Goal: Task Accomplishment & Management: Use online tool/utility

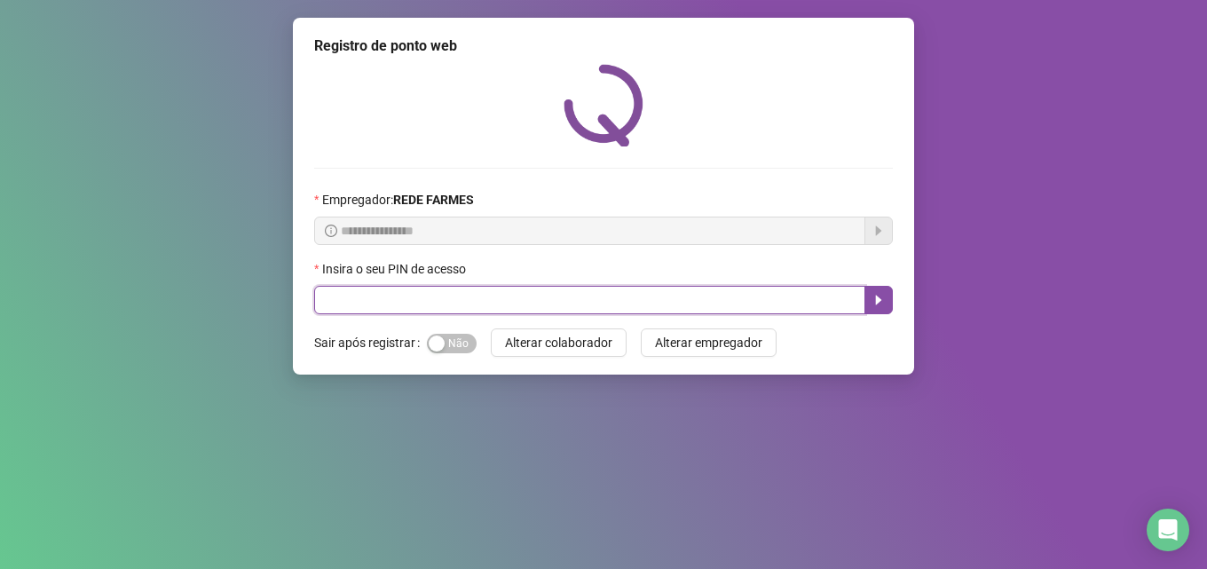
click at [537, 290] on input "text" at bounding box center [589, 300] width 551 height 28
type input "*****"
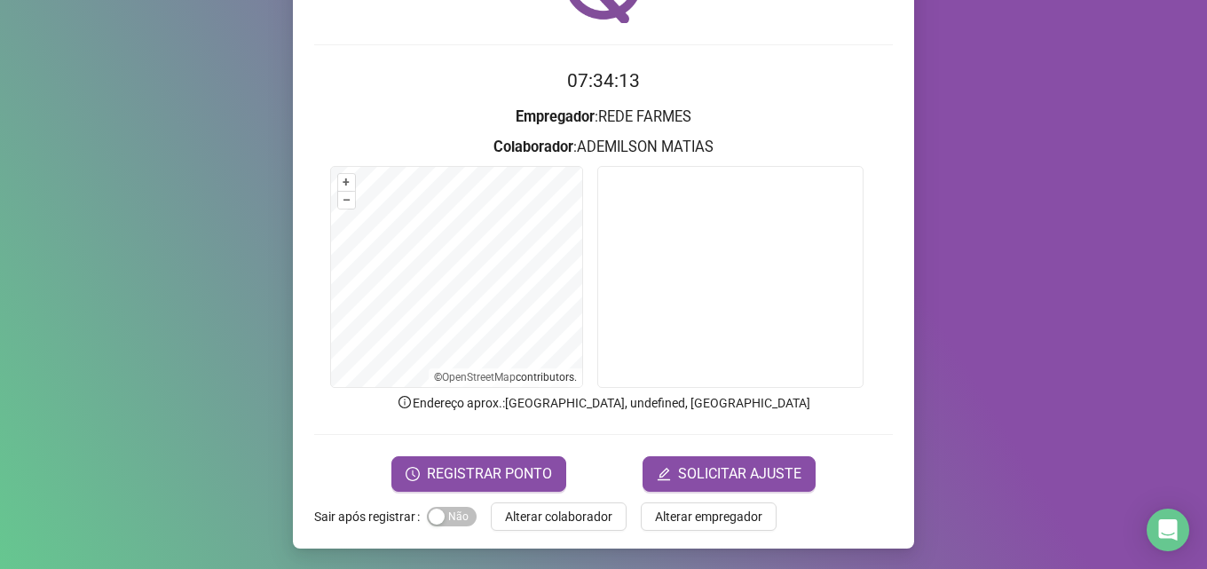
scroll to position [124, 0]
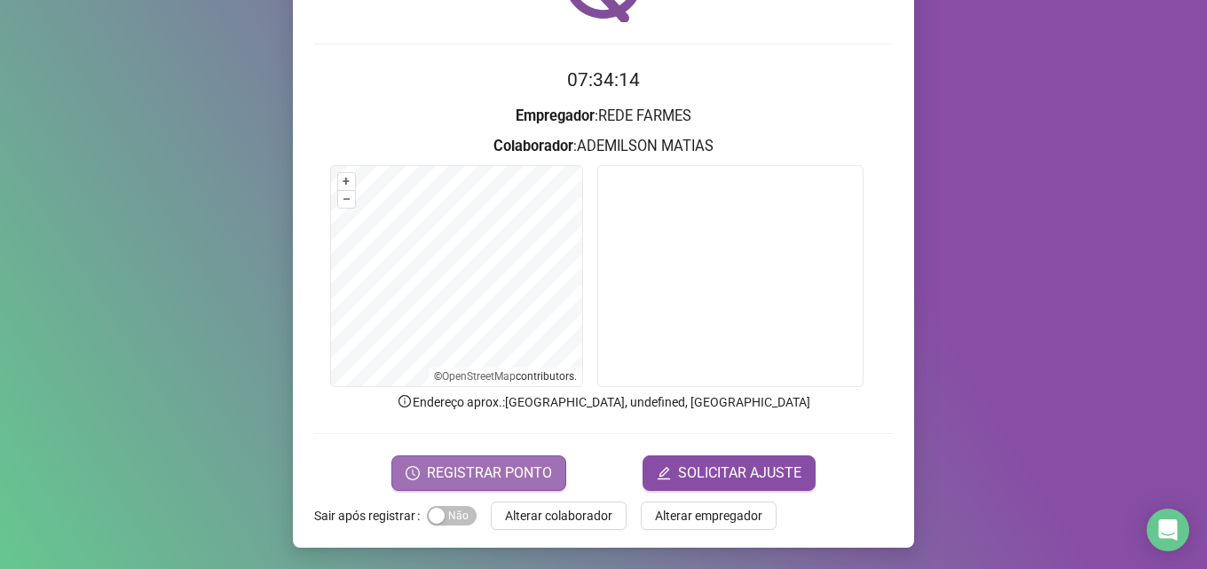
click at [475, 470] on span "REGISTRAR PONTO" at bounding box center [489, 472] width 125 height 21
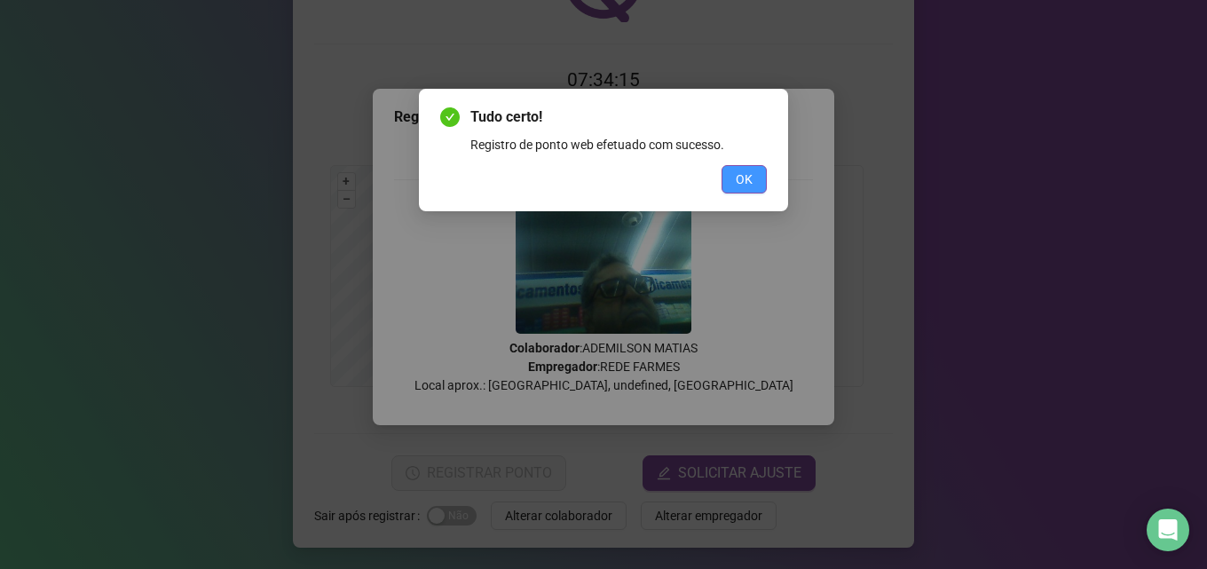
click at [749, 169] on button "OK" at bounding box center [743, 179] width 45 height 28
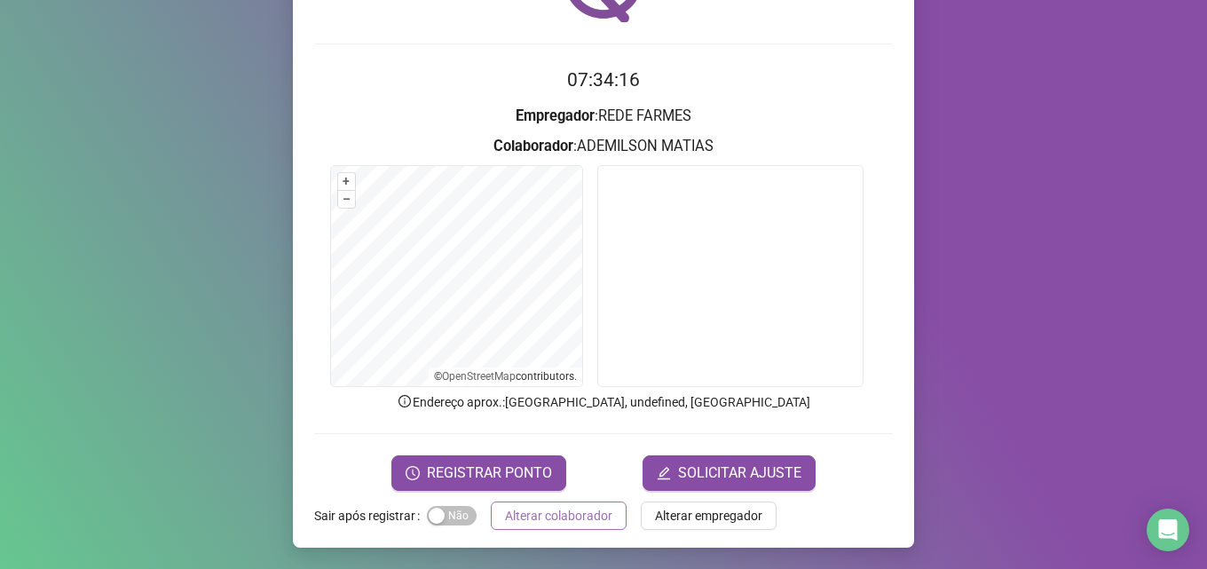
click at [560, 518] on span "Alterar colaborador" at bounding box center [558, 516] width 107 height 20
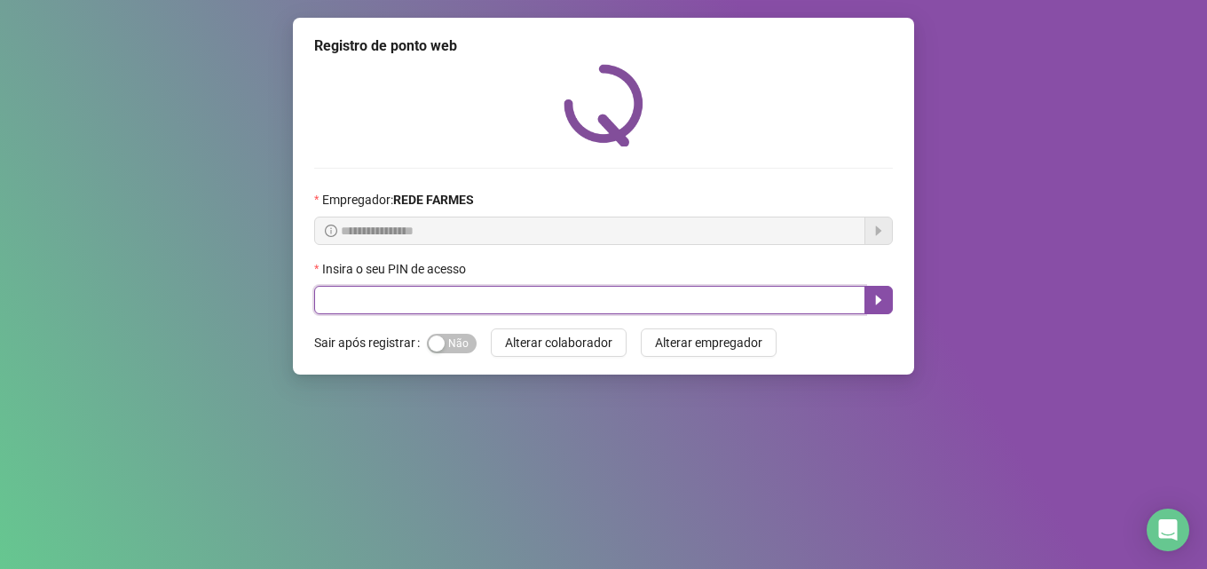
click at [499, 288] on input "text" at bounding box center [589, 300] width 551 height 28
type input "*****"
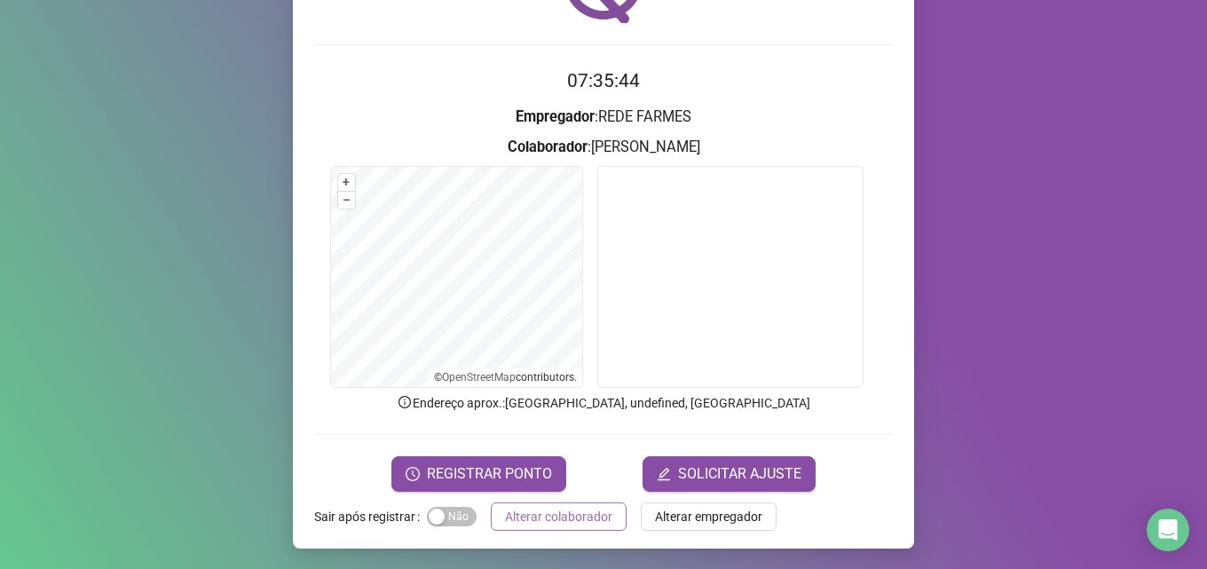
scroll to position [124, 0]
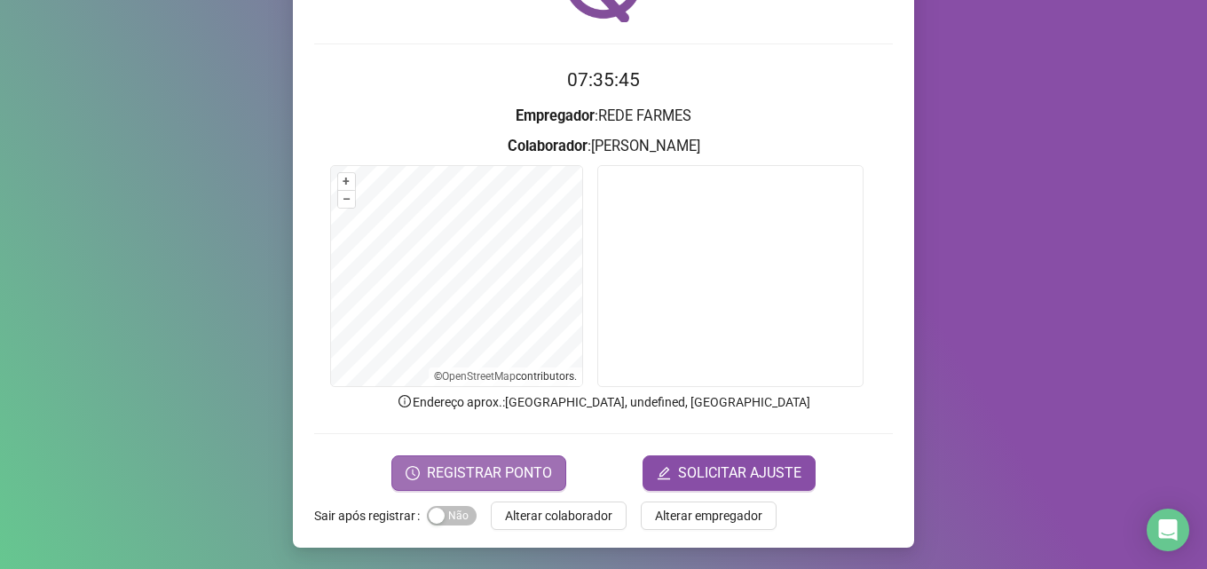
click at [488, 462] on span "REGISTRAR PONTO" at bounding box center [489, 472] width 125 height 21
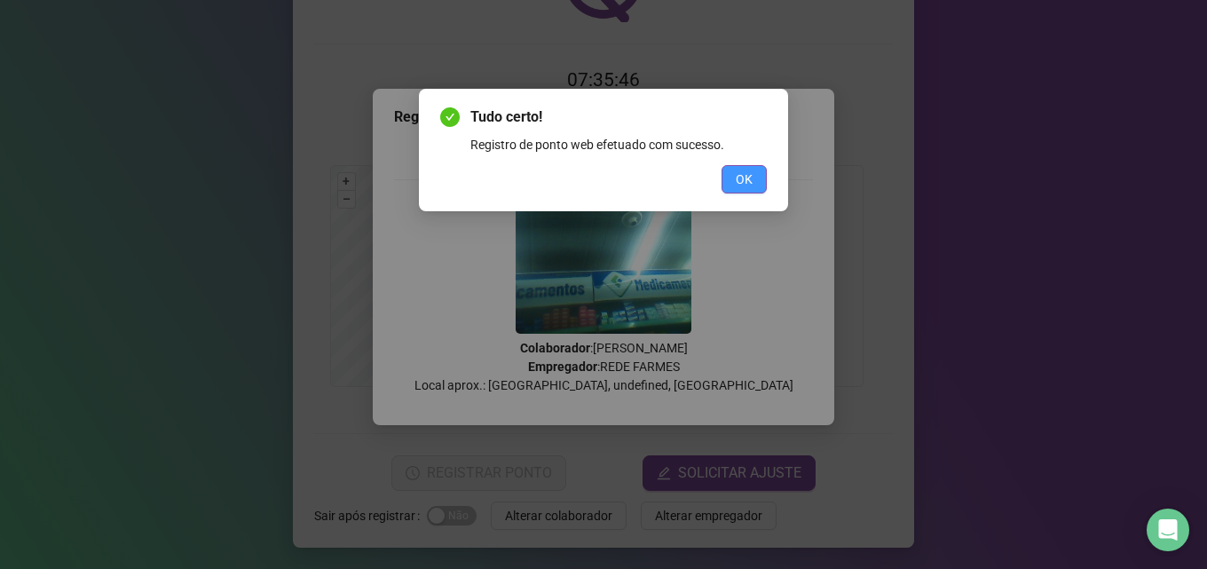
click at [741, 185] on span "OK" at bounding box center [744, 179] width 17 height 20
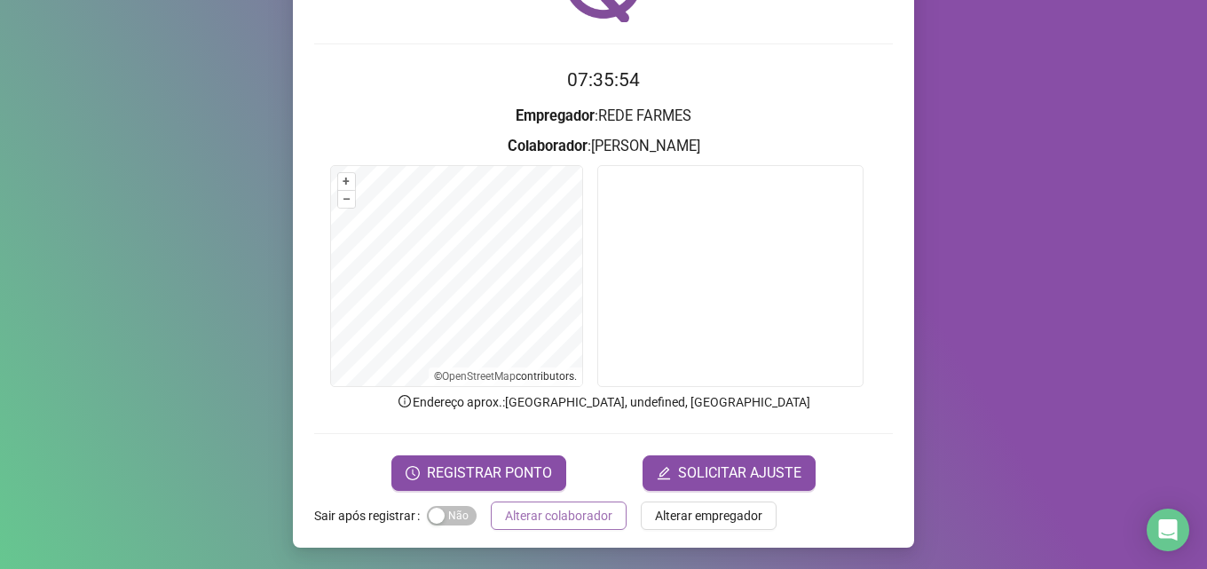
click at [544, 518] on span "Alterar colaborador" at bounding box center [558, 516] width 107 height 20
